Goal: Find contact information: Find contact information

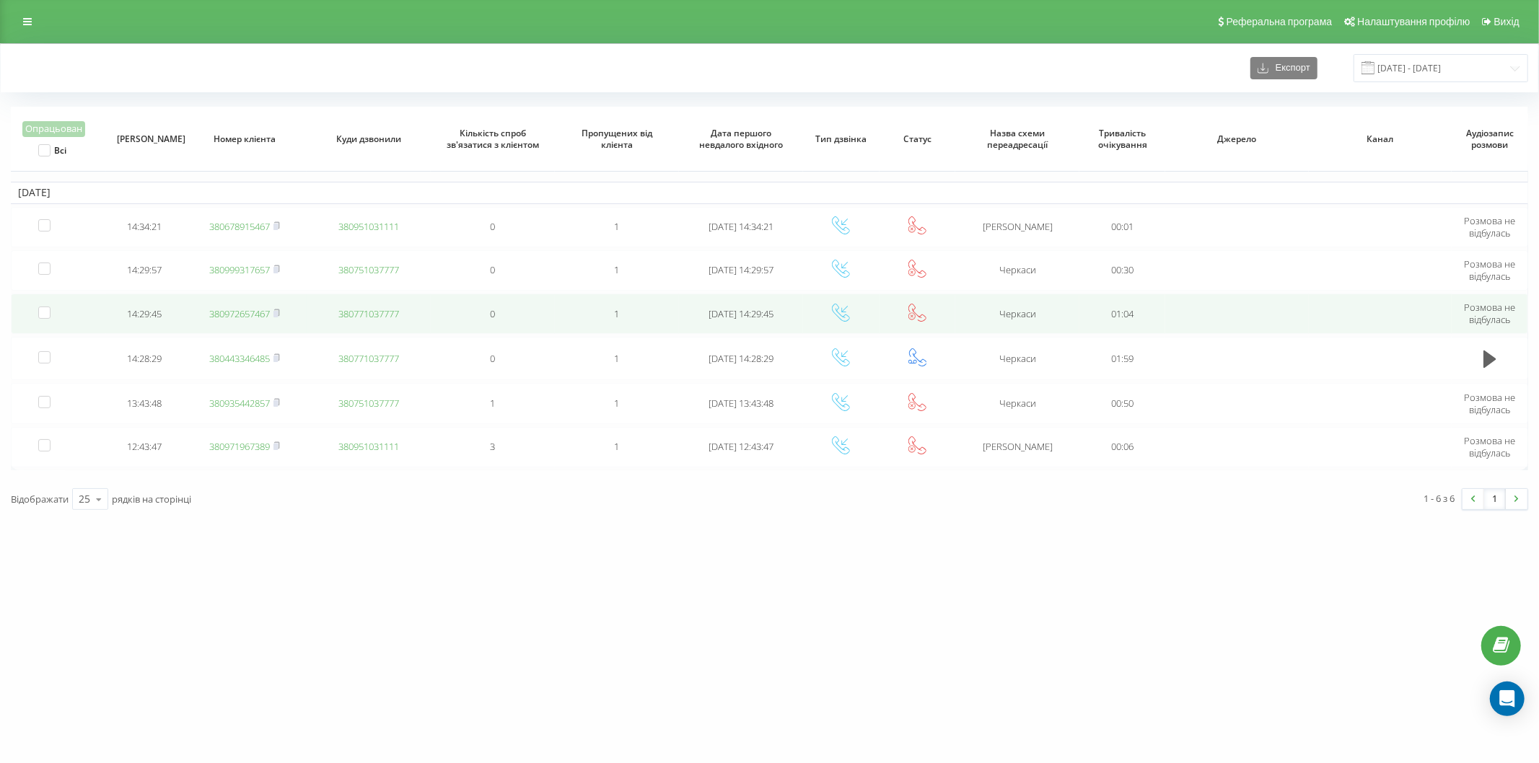
click at [250, 312] on link "380972657467" at bounding box center [239, 313] width 61 height 13
click at [245, 315] on link "380999317657" at bounding box center [239, 313] width 61 height 13
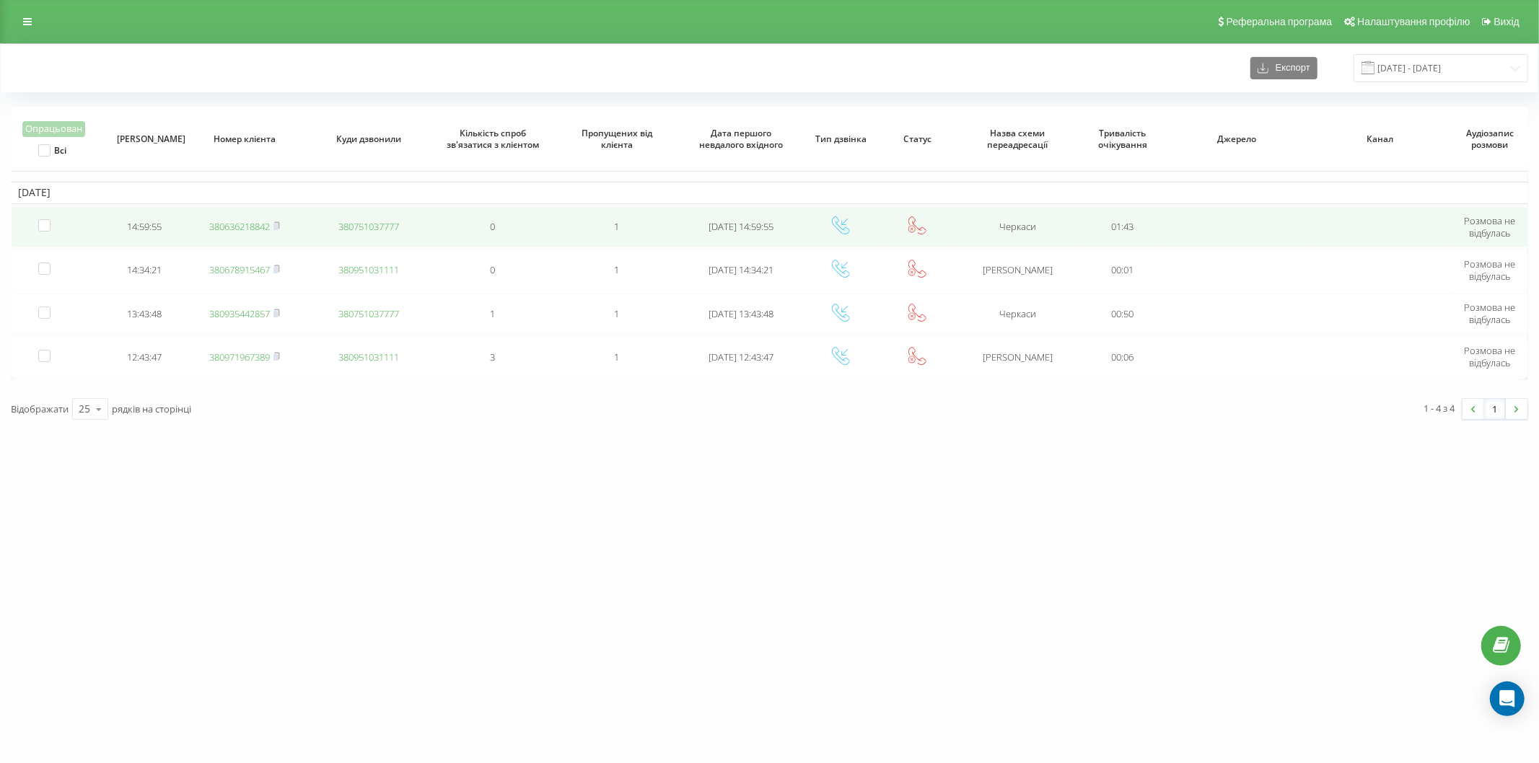
click at [224, 225] on link "380636218842" at bounding box center [239, 226] width 61 height 13
click at [262, 229] on link "380739990090" at bounding box center [239, 226] width 61 height 13
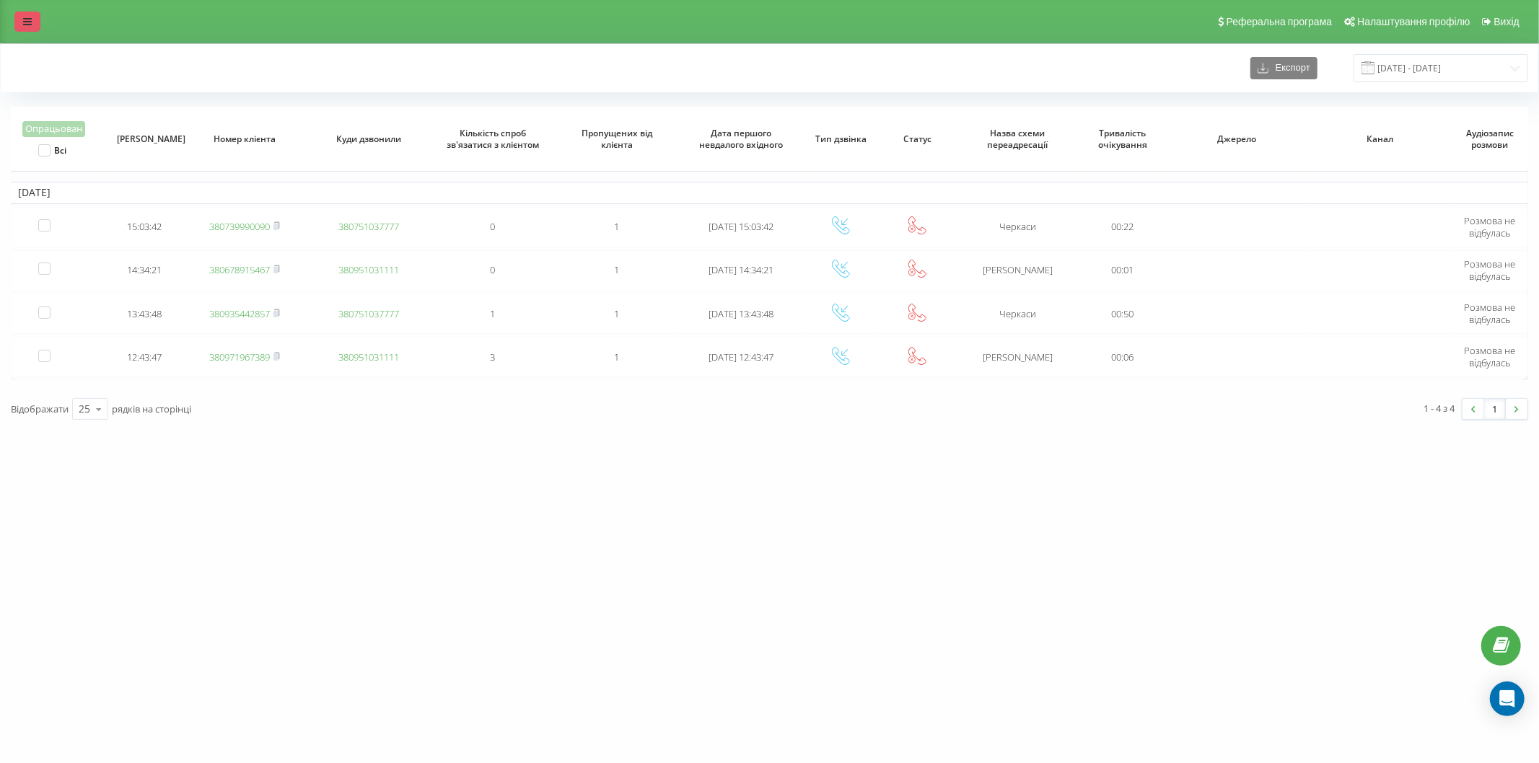
click at [27, 19] on icon at bounding box center [27, 22] width 9 height 10
click at [36, 15] on link at bounding box center [27, 22] width 26 height 20
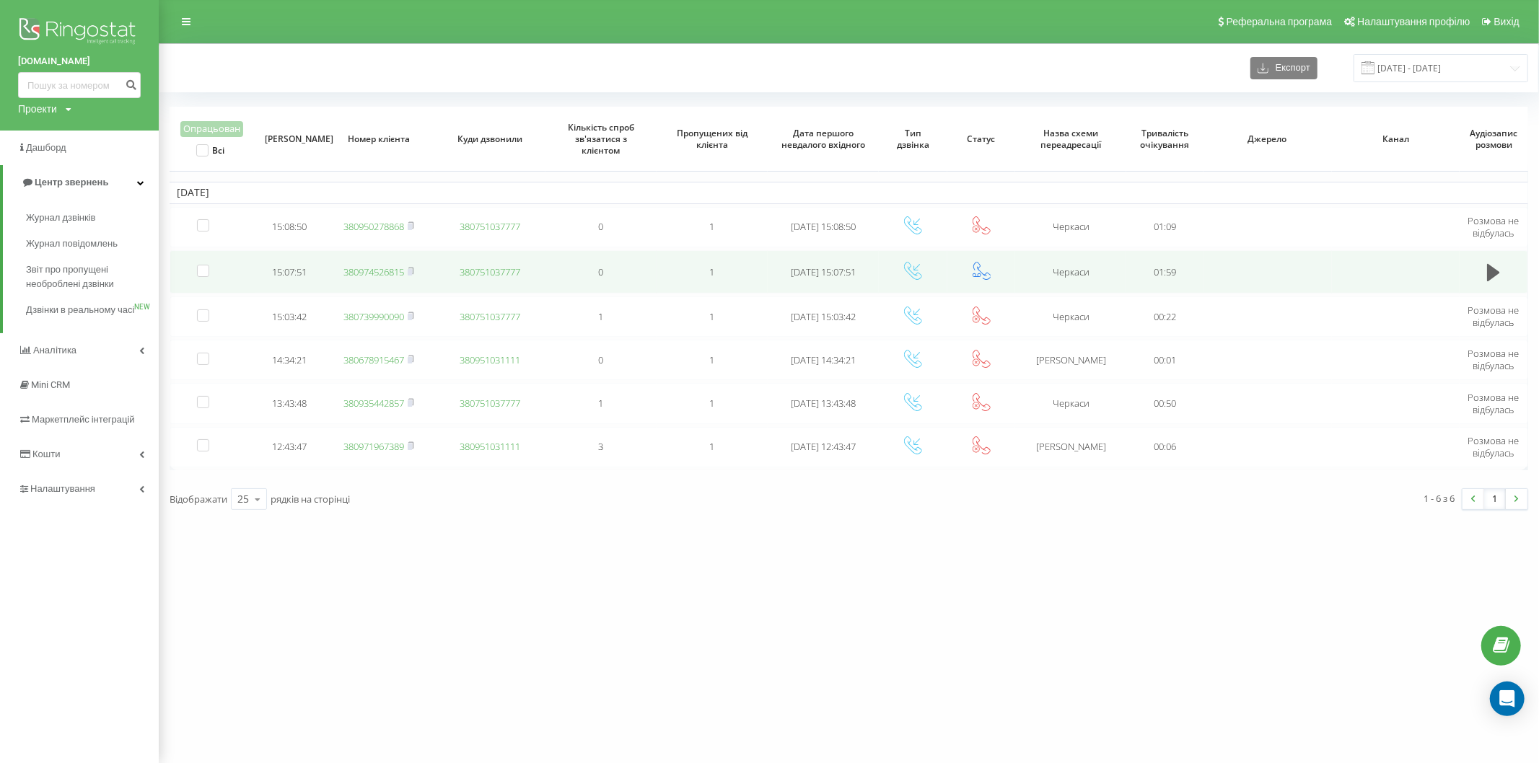
click at [380, 270] on link "380974526815" at bounding box center [373, 272] width 61 height 13
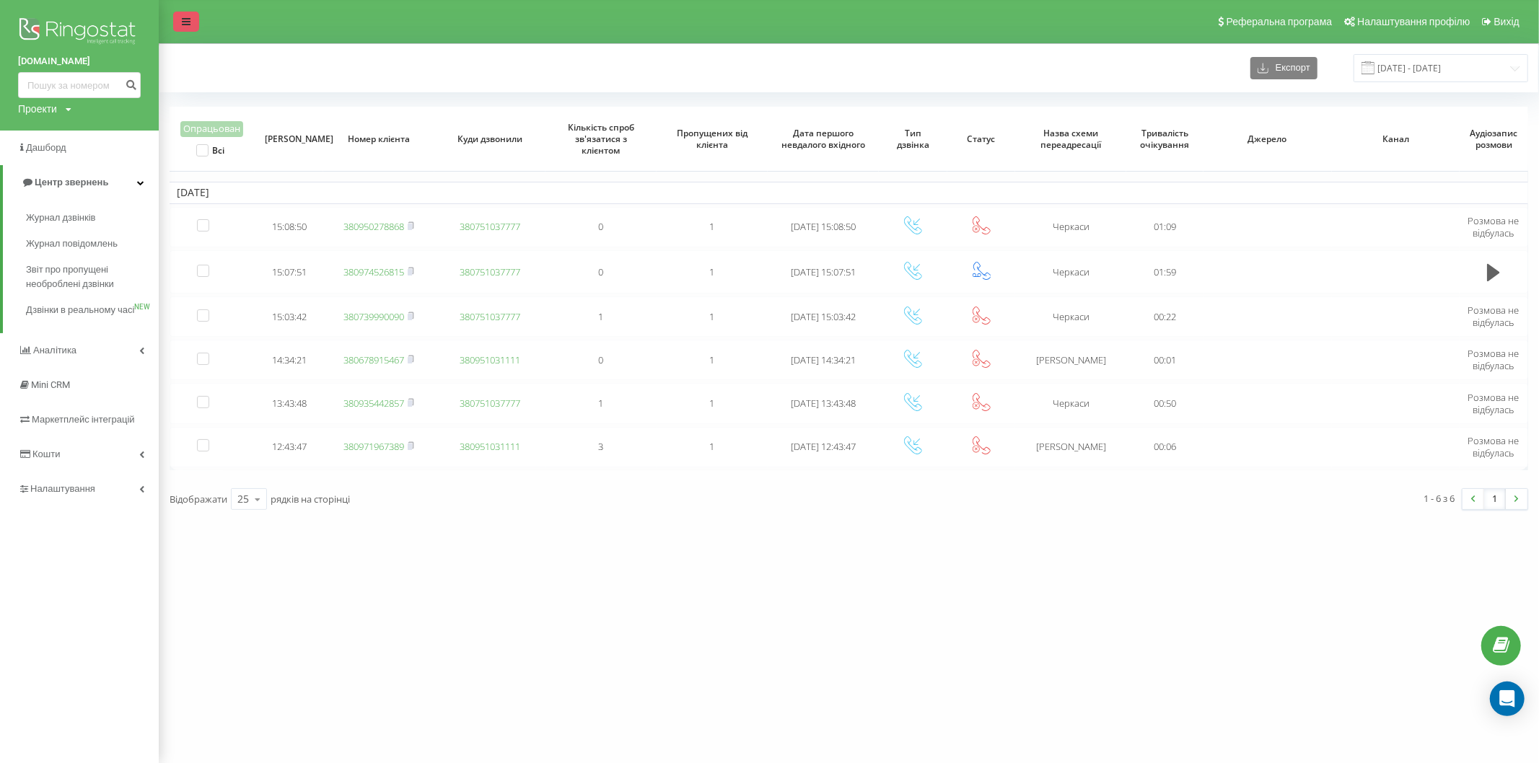
click at [174, 19] on link at bounding box center [186, 22] width 26 height 20
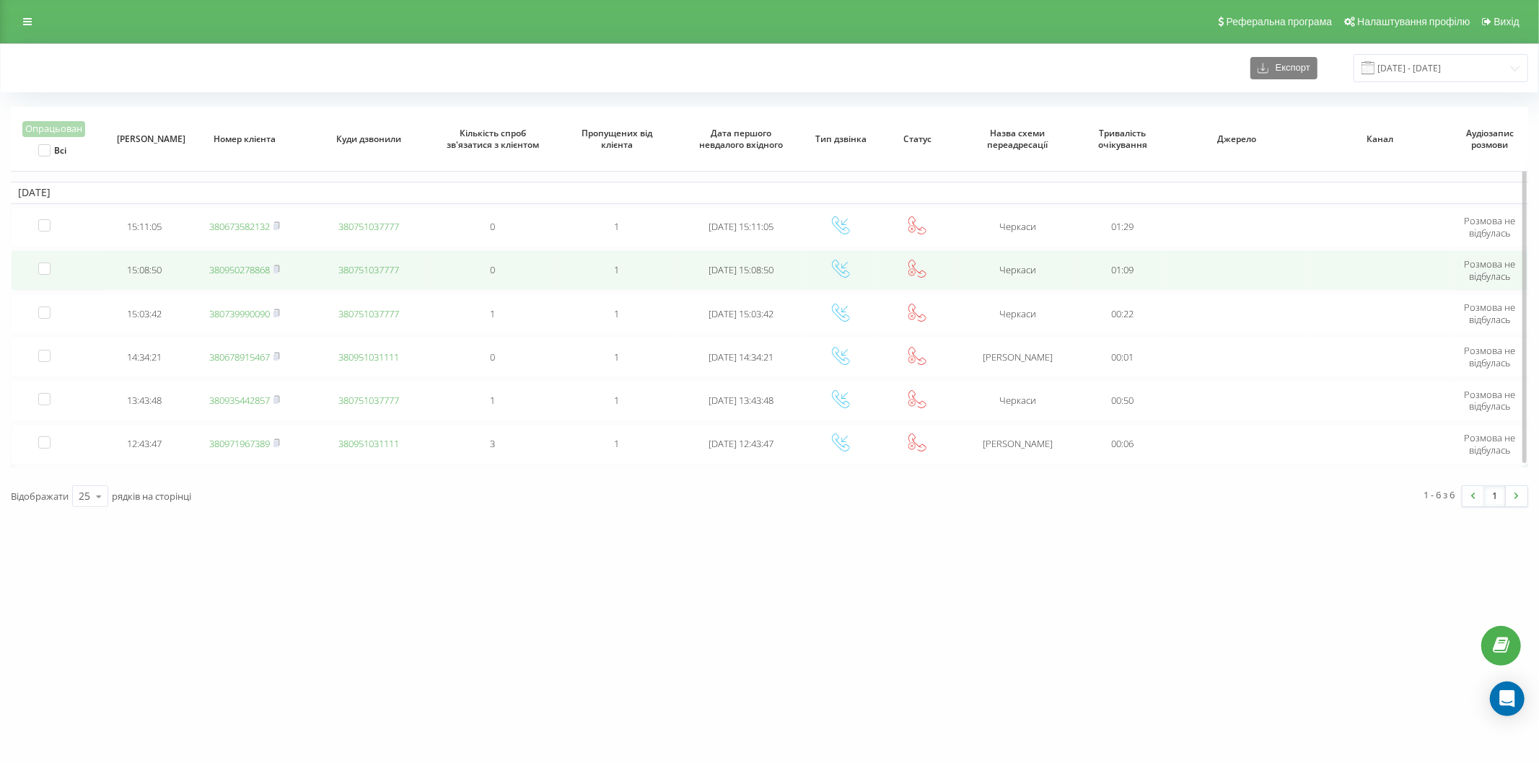
click at [250, 270] on link "380950278868" at bounding box center [239, 269] width 61 height 13
click at [235, 267] on link "380673582132" at bounding box center [239, 273] width 61 height 13
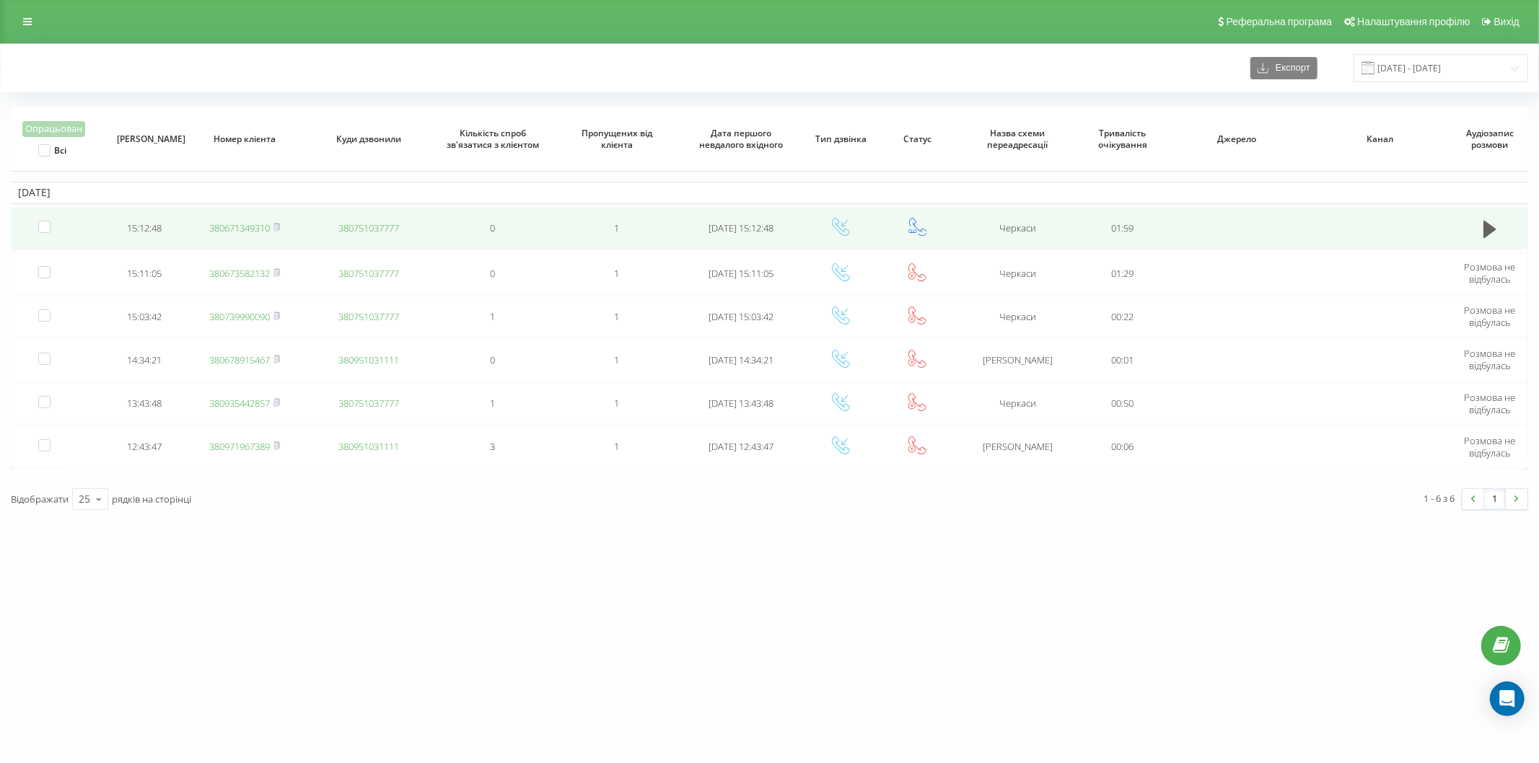
click at [245, 232] on link "380671349310" at bounding box center [239, 228] width 61 height 13
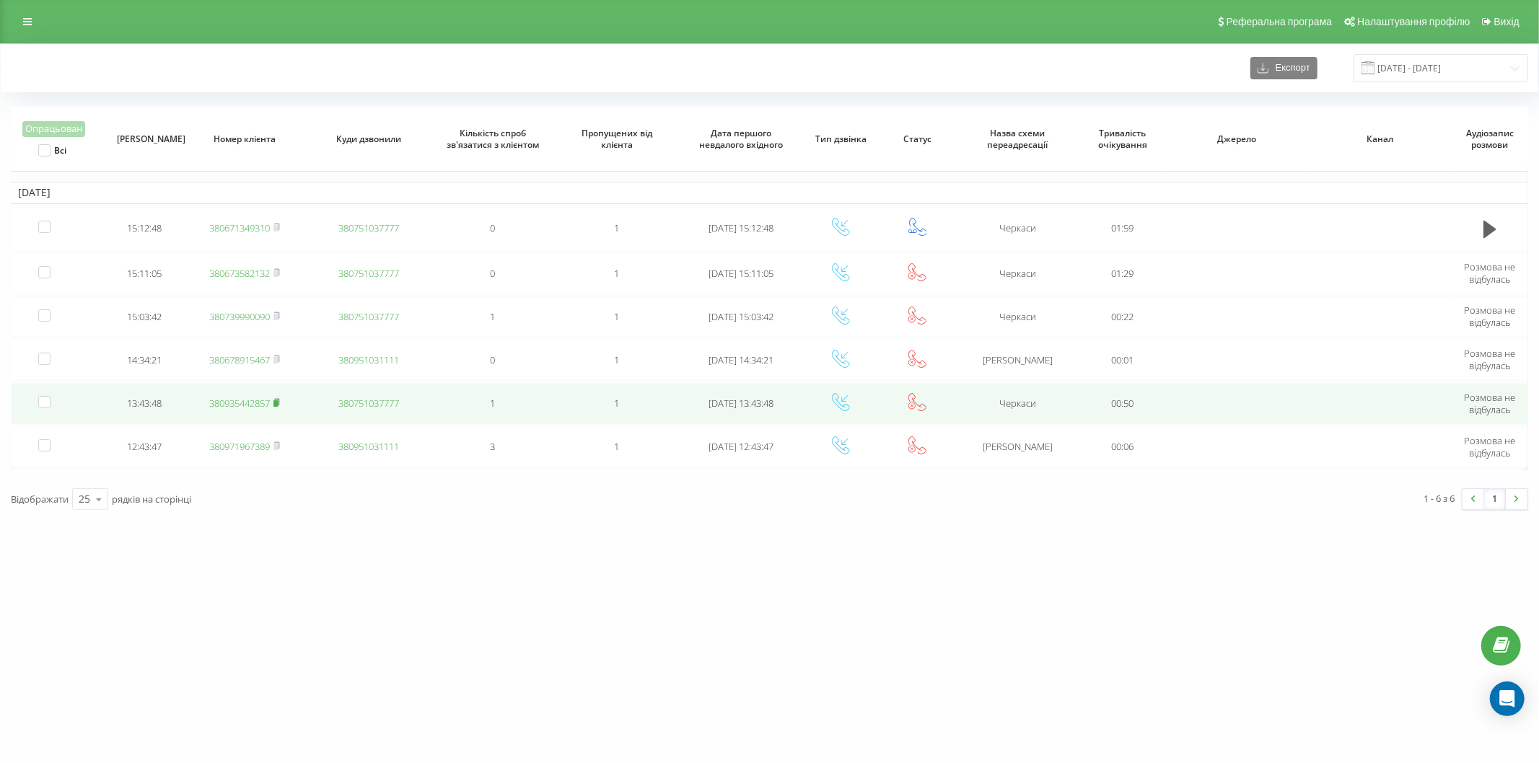
click at [281, 397] on td "380935442857" at bounding box center [245, 403] width 124 height 40
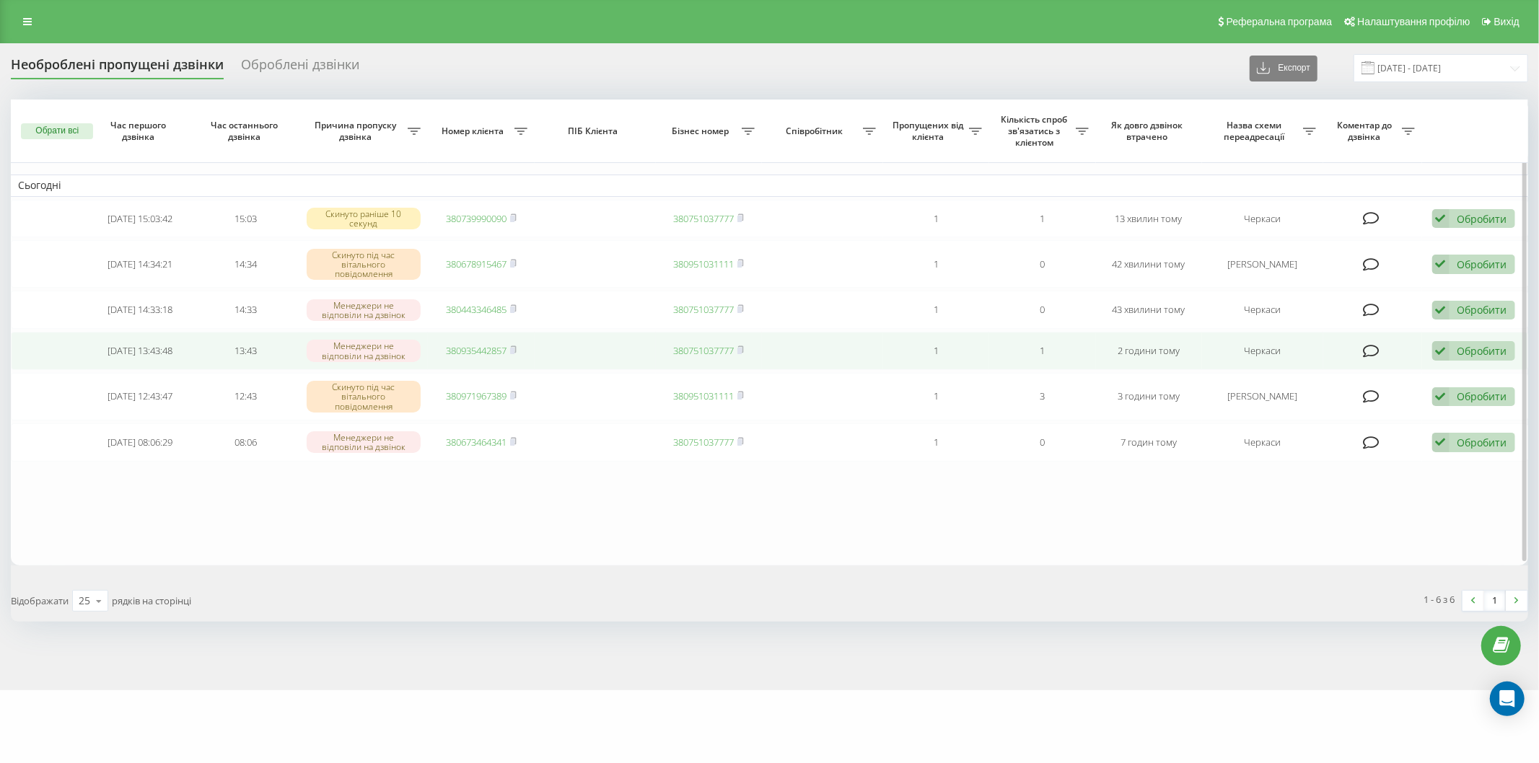
drag, startPoint x: 1472, startPoint y: 343, endPoint x: 1463, endPoint y: 349, distance: 10.4
click at [1473, 344] on div "Обробити" at bounding box center [1483, 351] width 50 height 14
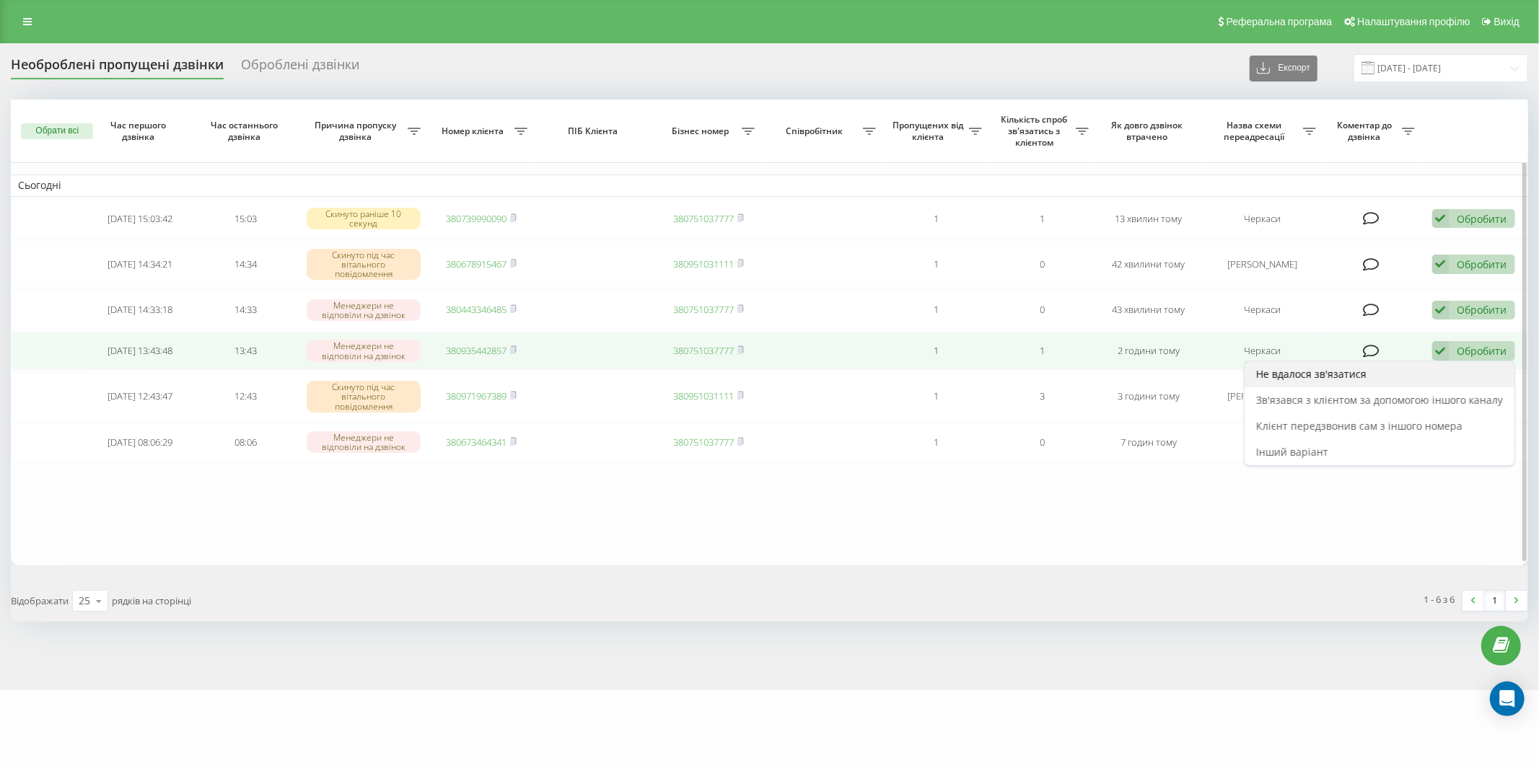
click at [1436, 385] on div "Не вдалося зв'язатися" at bounding box center [1380, 375] width 270 height 26
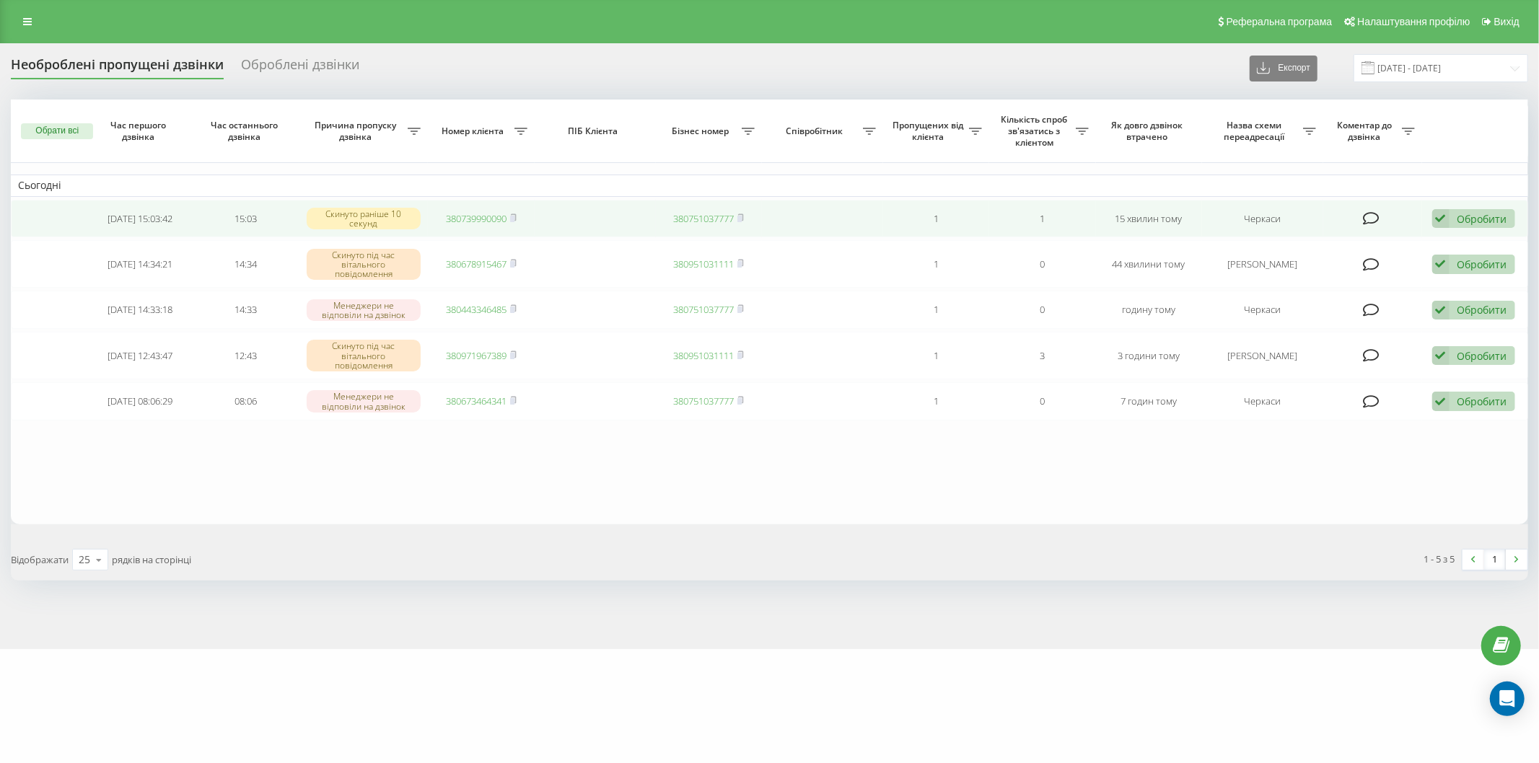
click at [1497, 212] on div "Обробити" at bounding box center [1483, 219] width 50 height 14
click at [1383, 263] on span "Зв'язався з клієнтом за допомогою іншого каналу" at bounding box center [1379, 267] width 247 height 14
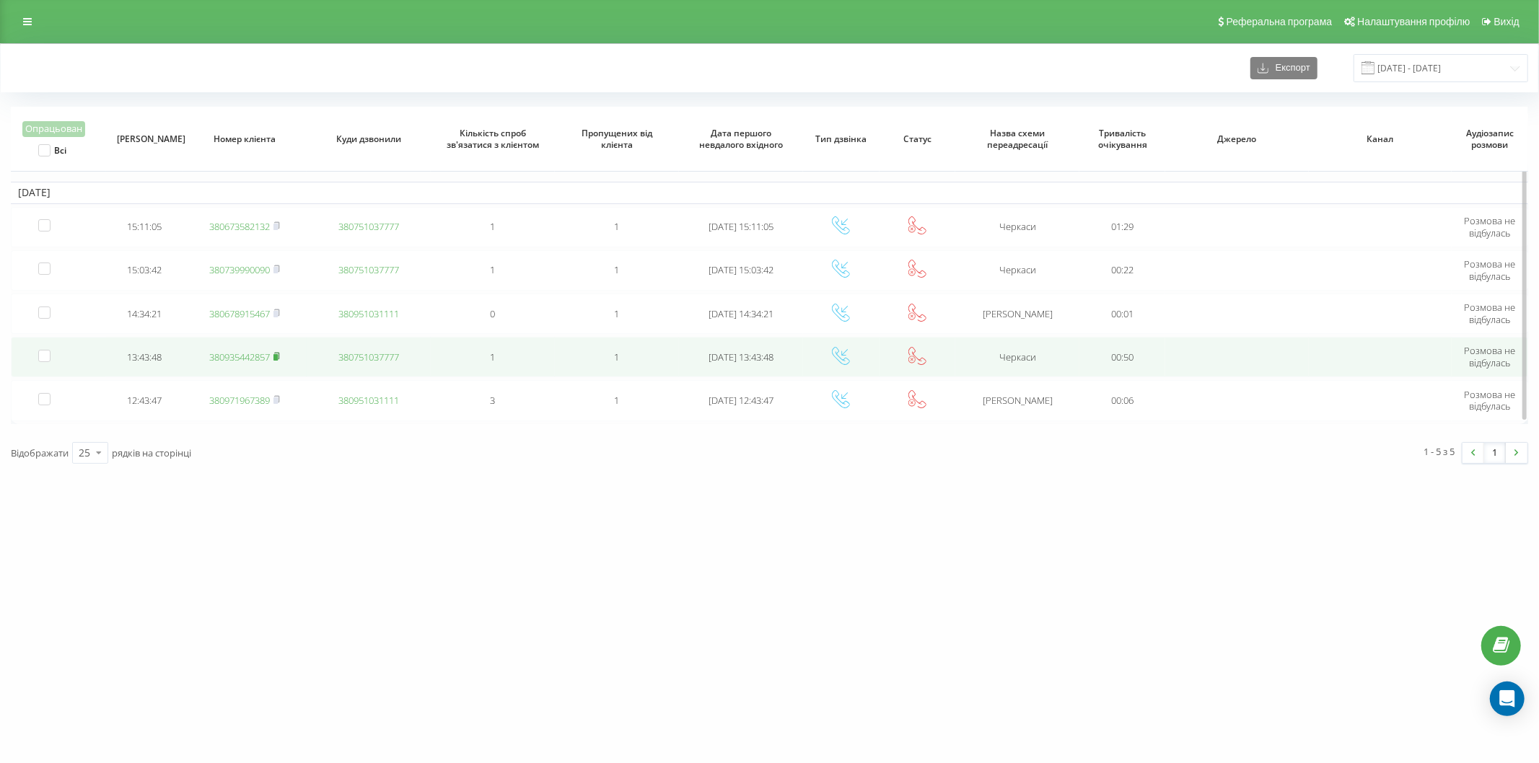
click at [278, 355] on rect at bounding box center [275, 357] width 4 height 6
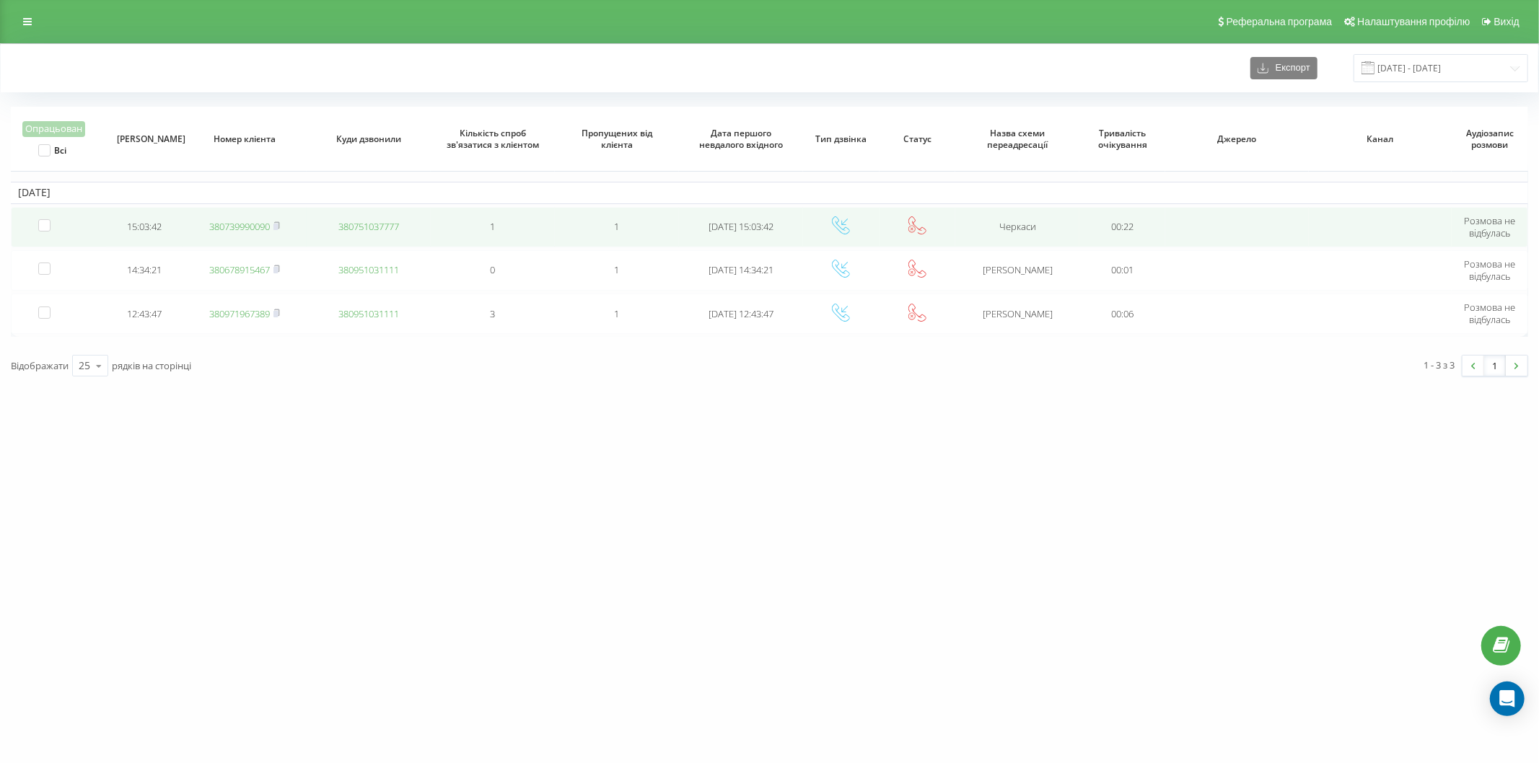
click at [274, 222] on span "380739990090" at bounding box center [244, 226] width 71 height 13
click at [280, 220] on span at bounding box center [276, 226] width 6 height 13
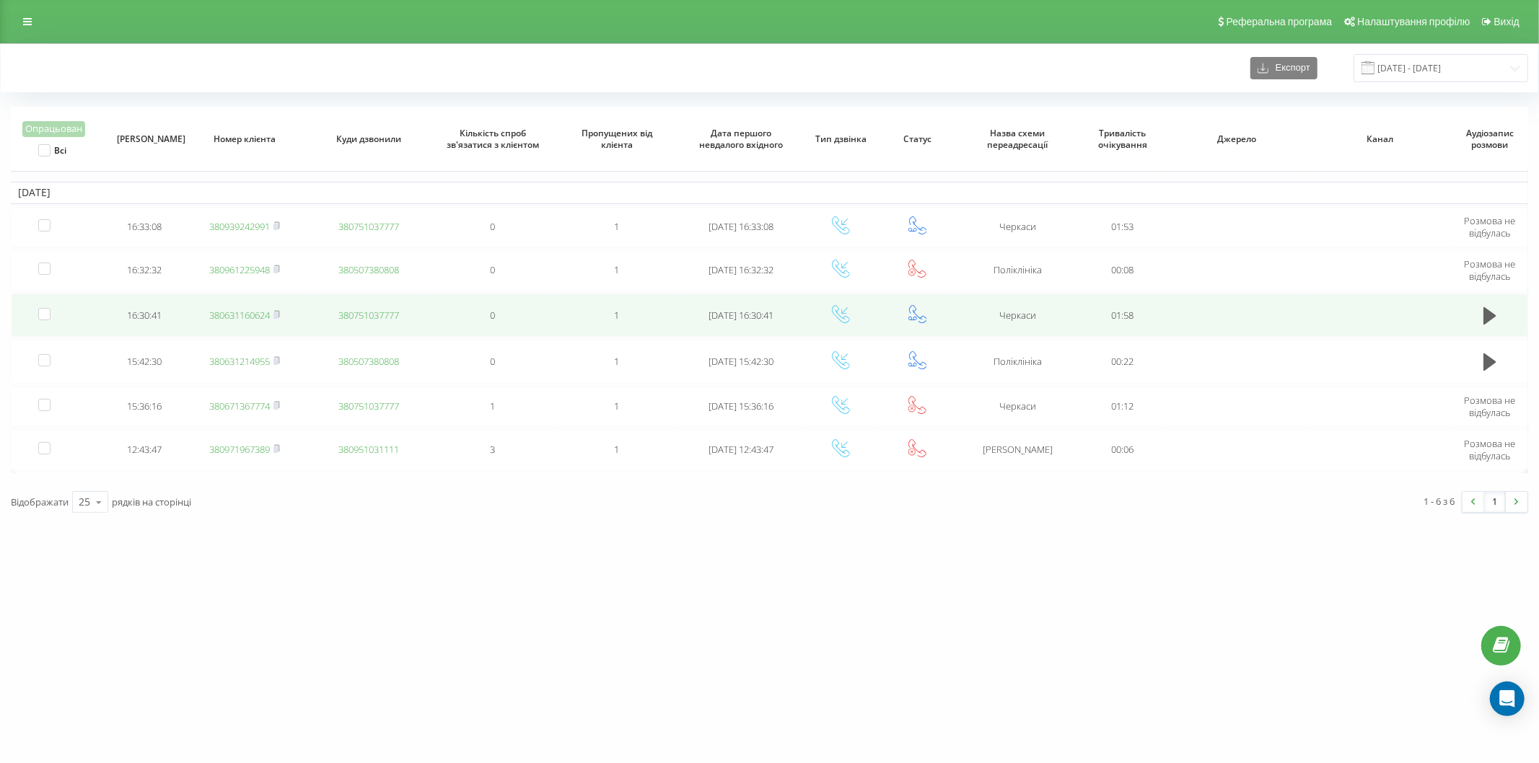
click at [266, 305] on td "380631160624" at bounding box center [245, 315] width 124 height 43
click at [231, 317] on link "380631160624" at bounding box center [239, 315] width 61 height 13
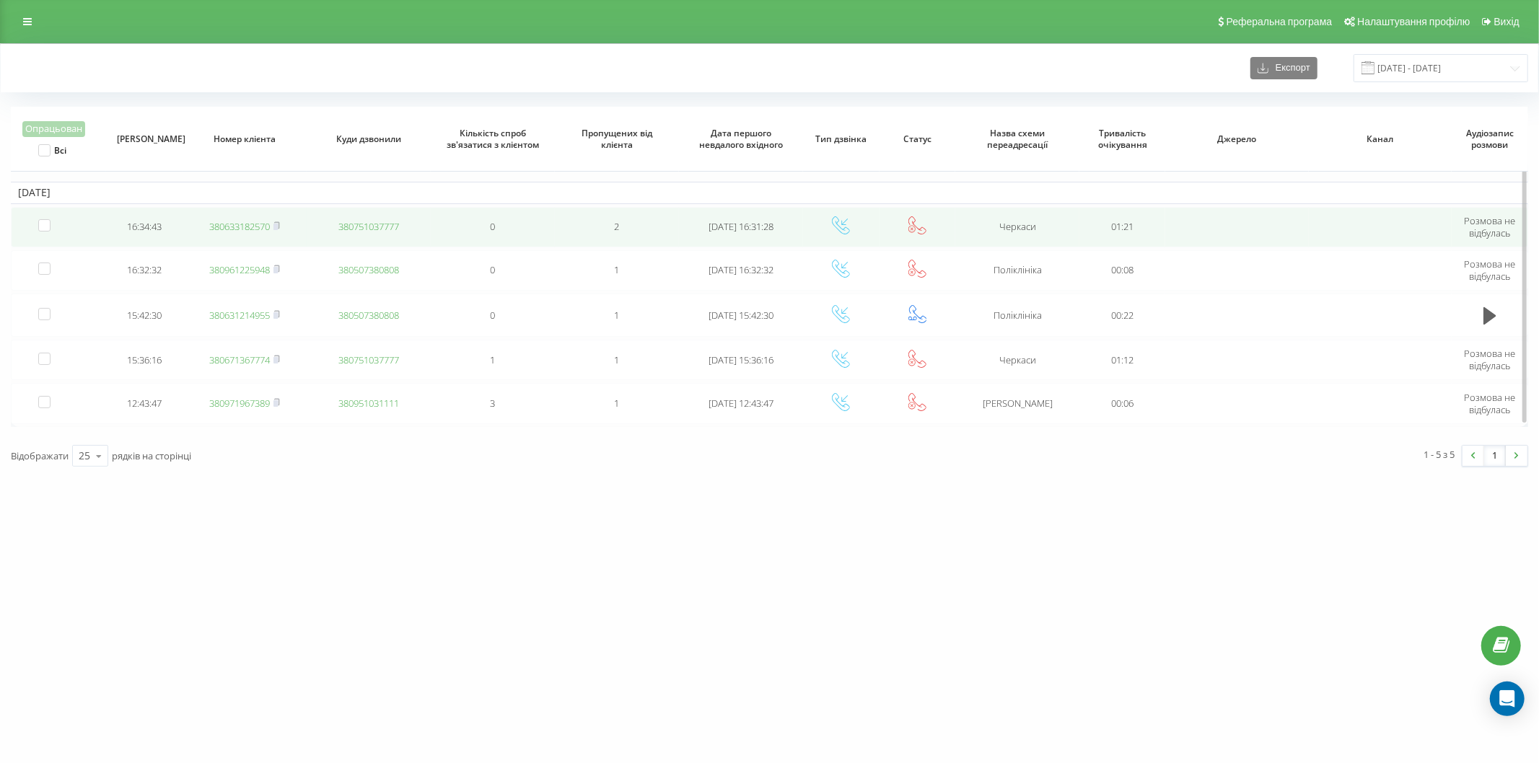
click at [241, 227] on link "380633182570" at bounding box center [239, 226] width 61 height 13
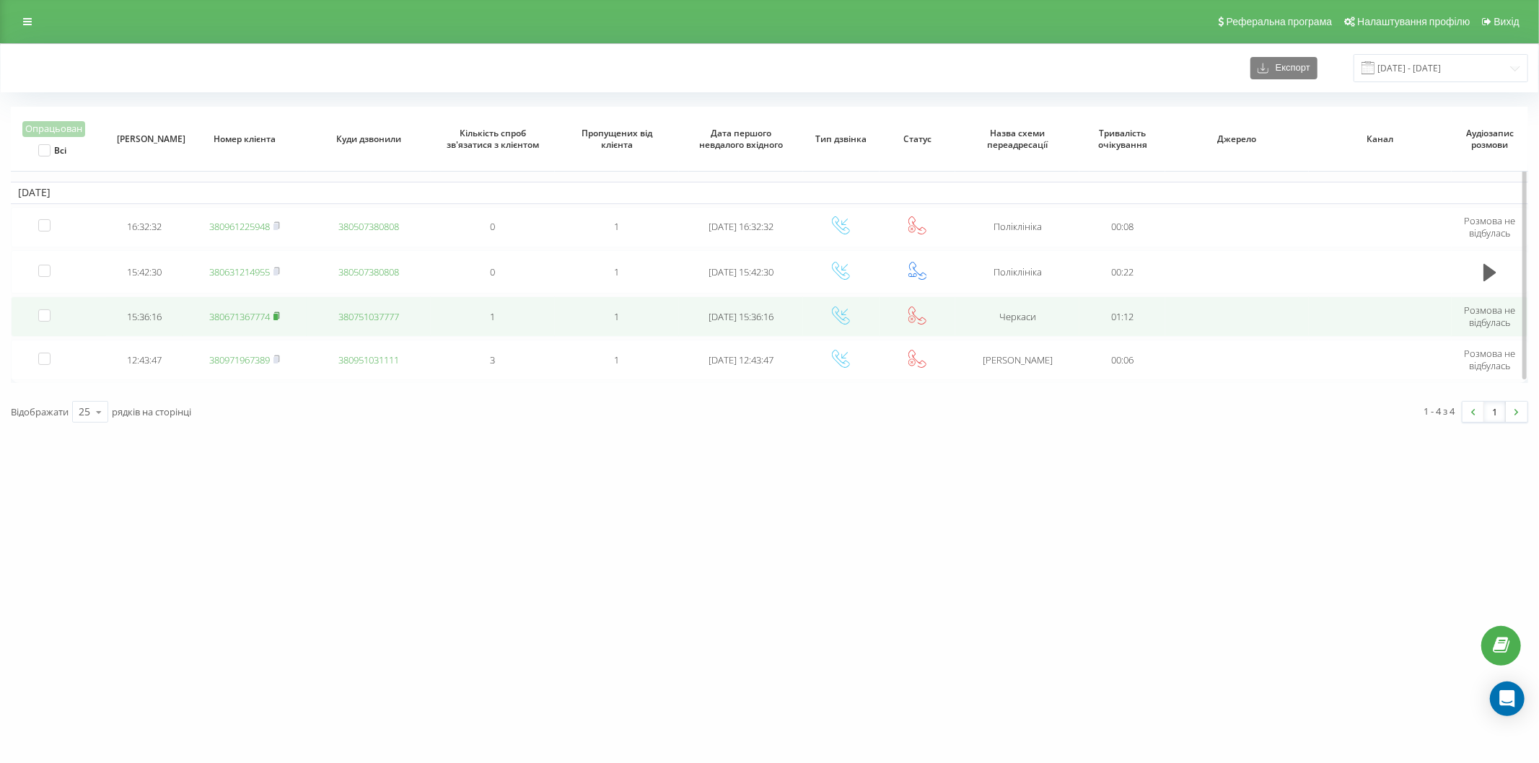
click at [278, 315] on rect at bounding box center [275, 317] width 4 height 6
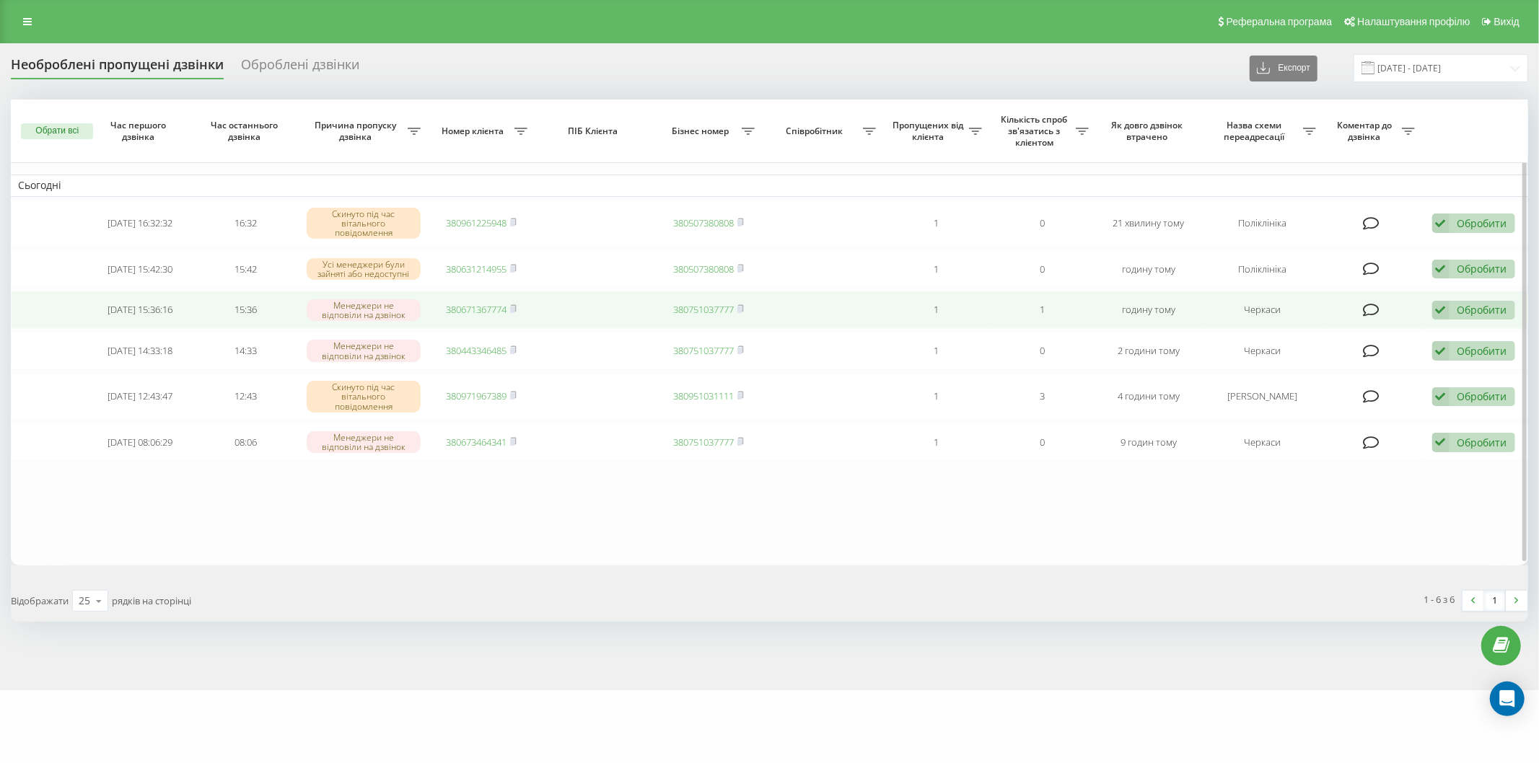
click at [1489, 305] on div "Обробити" at bounding box center [1483, 310] width 50 height 14
click at [1445, 358] on span "Зв'язався з клієнтом за допомогою іншого каналу" at bounding box center [1379, 359] width 247 height 14
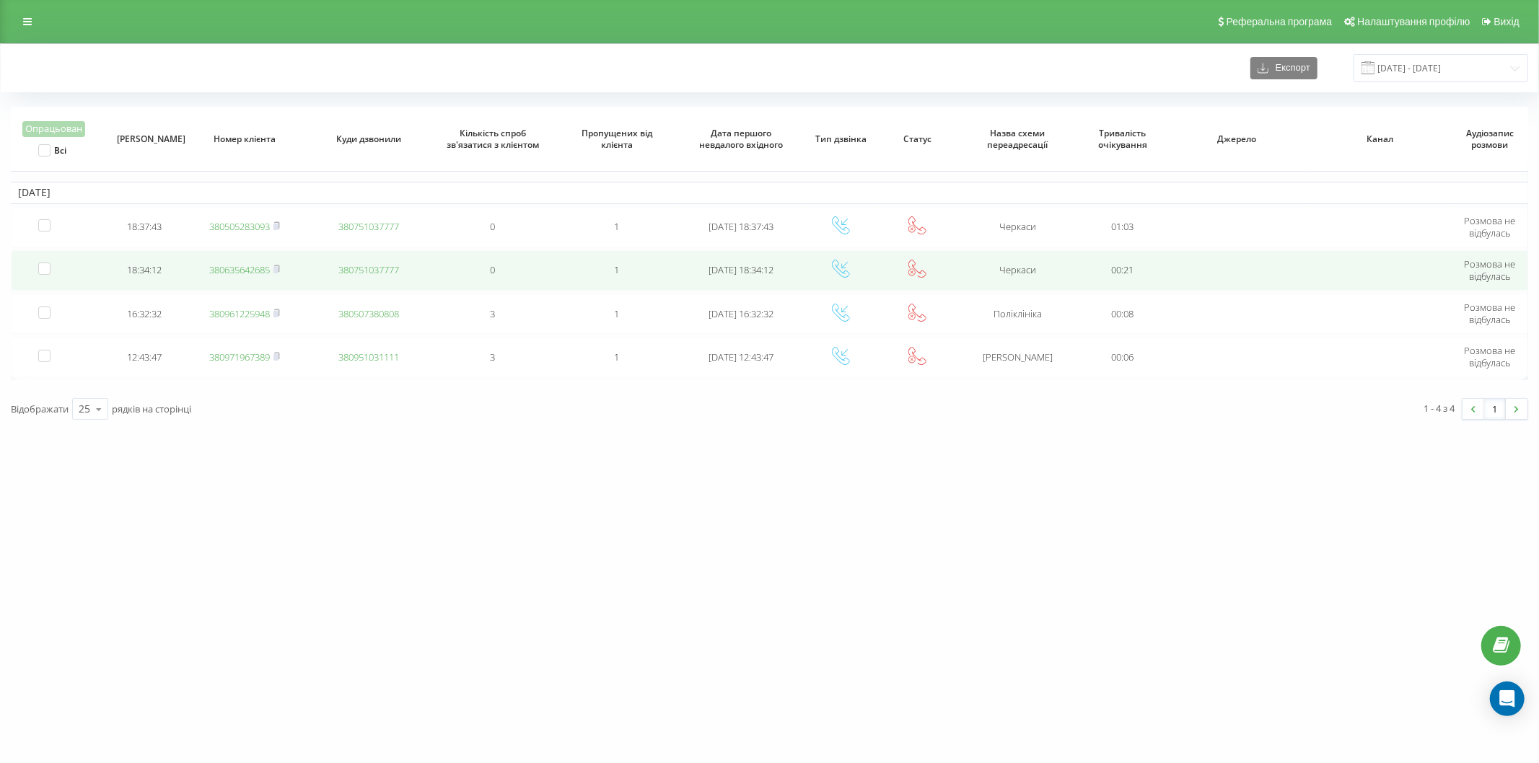
click at [245, 271] on link "380635642685" at bounding box center [239, 269] width 61 height 13
click at [251, 267] on link "380509896920" at bounding box center [239, 269] width 61 height 13
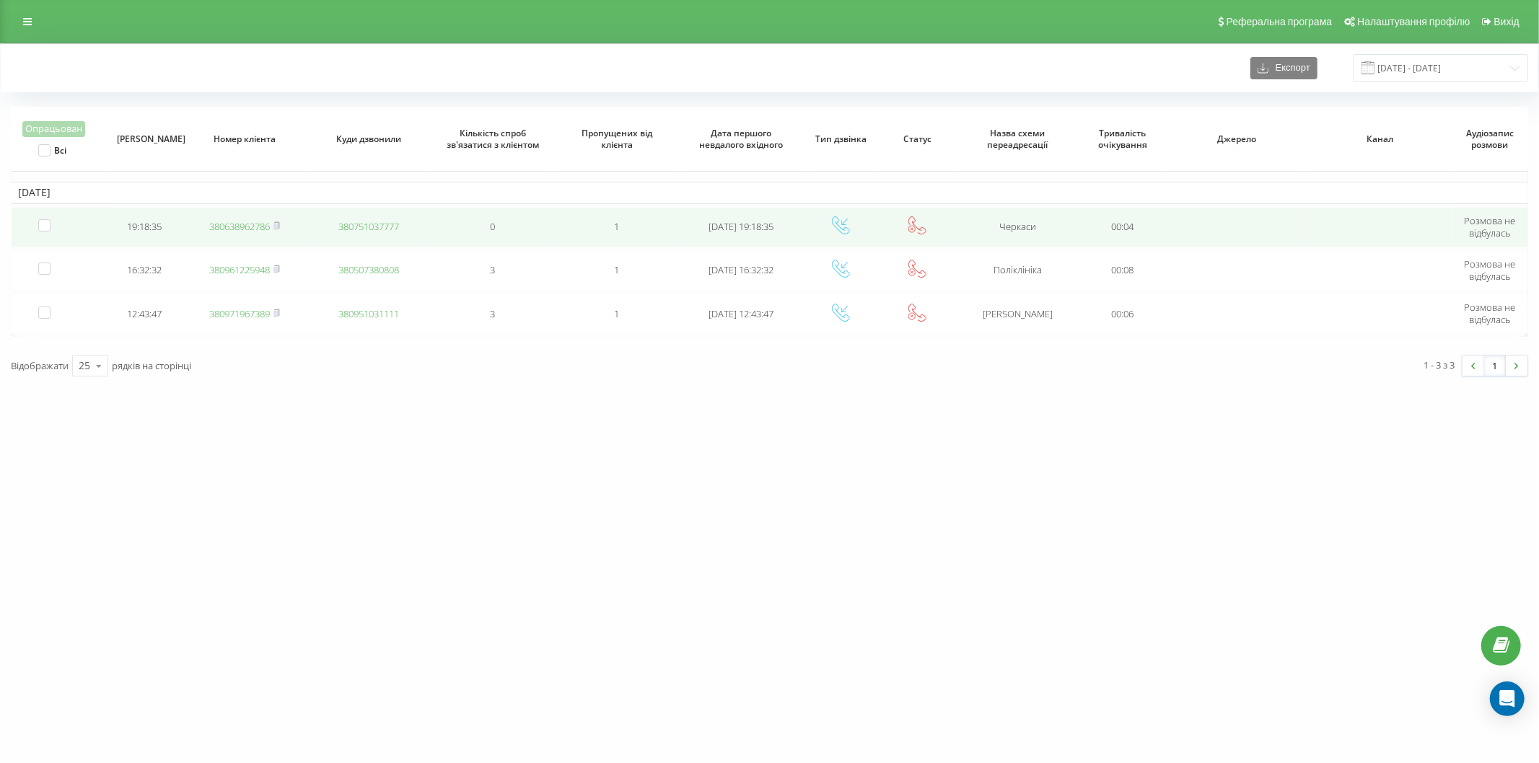
click at [264, 222] on link "380638962786" at bounding box center [239, 226] width 61 height 13
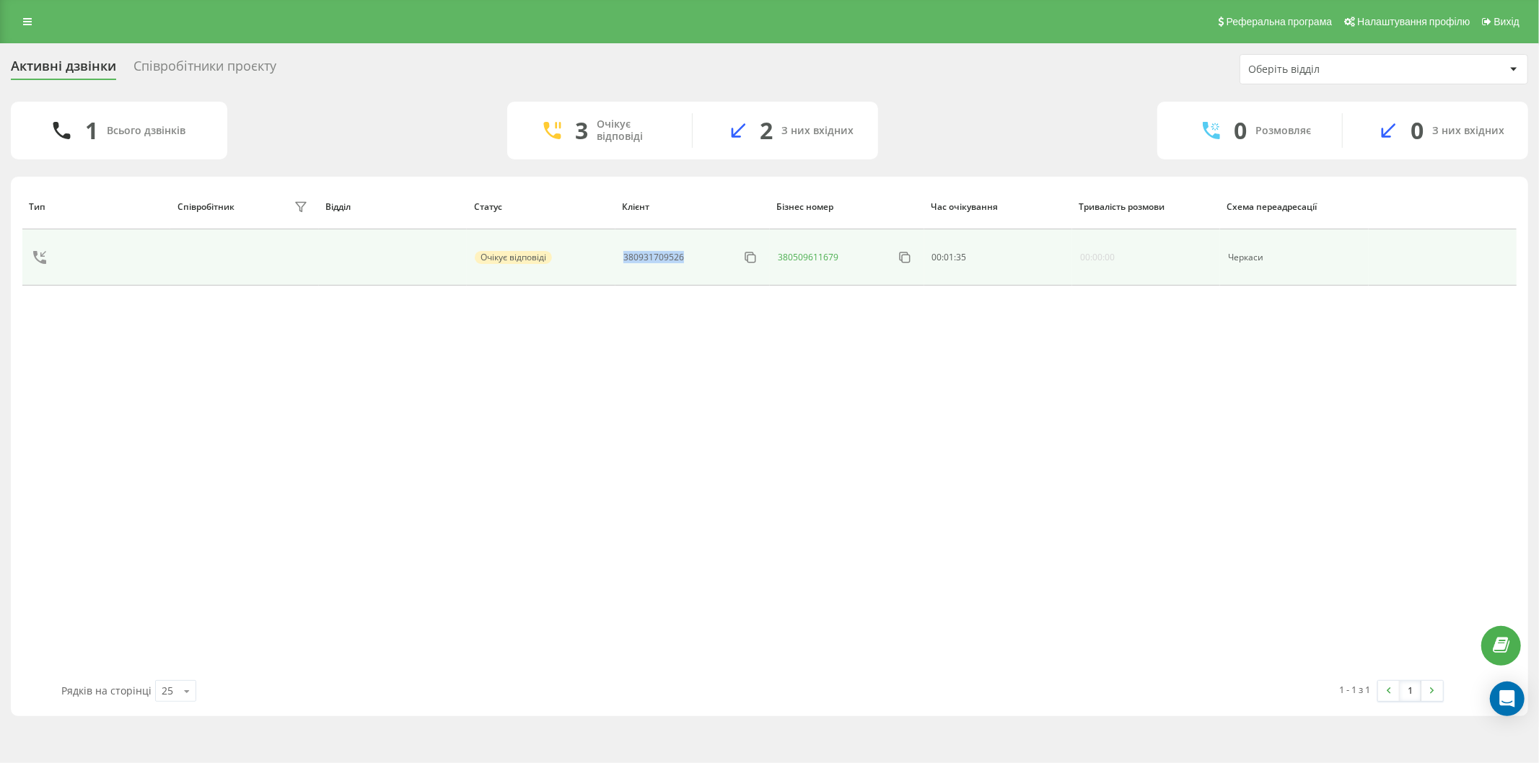
drag, startPoint x: 719, startPoint y: 253, endPoint x: 626, endPoint y: 256, distance: 92.4
click at [626, 256] on div "380931709526" at bounding box center [692, 257] width 139 height 23
copy div "380931709526"
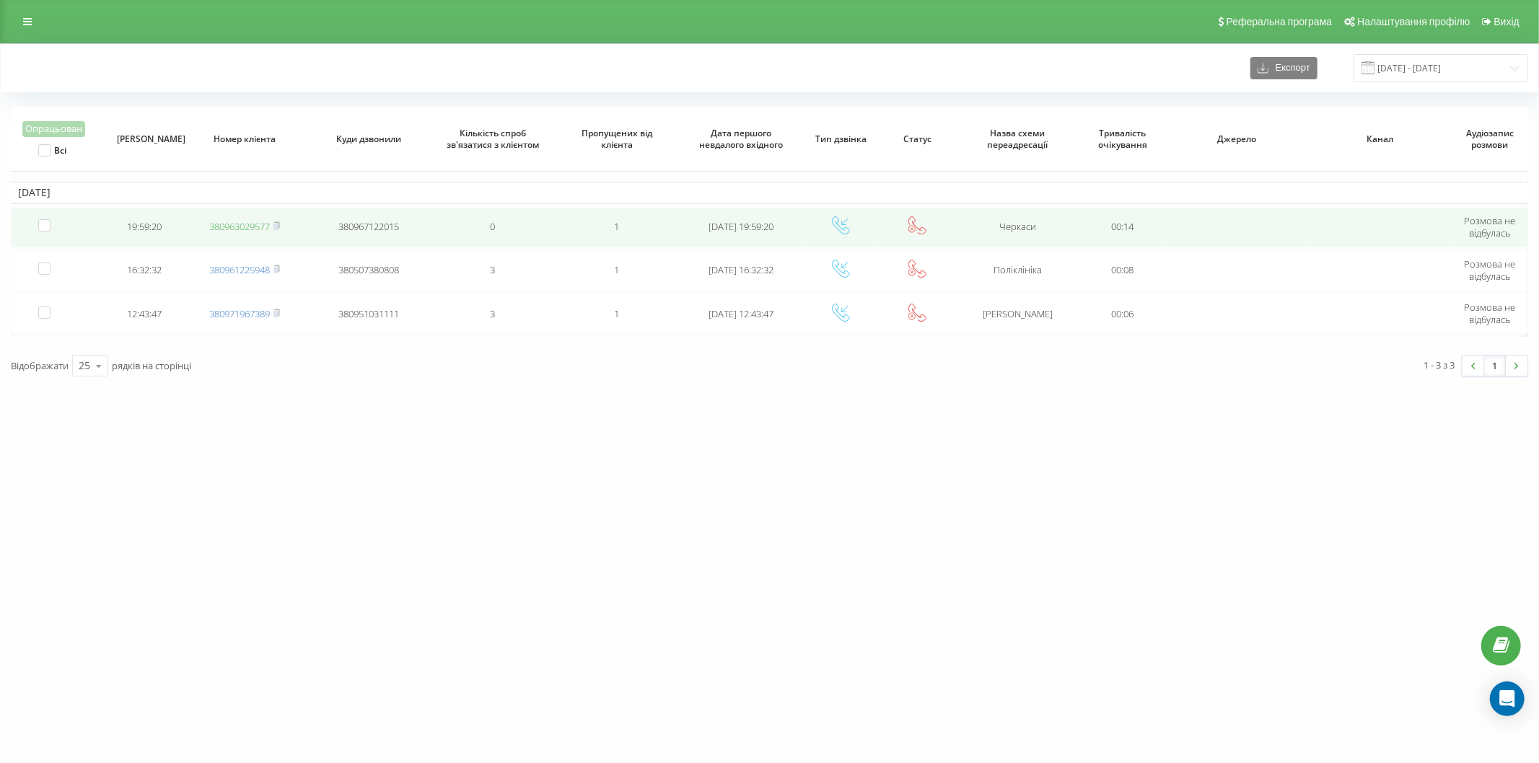
click at [250, 224] on link "380963029577" at bounding box center [239, 226] width 61 height 13
